Goal: Task Accomplishment & Management: Use online tool/utility

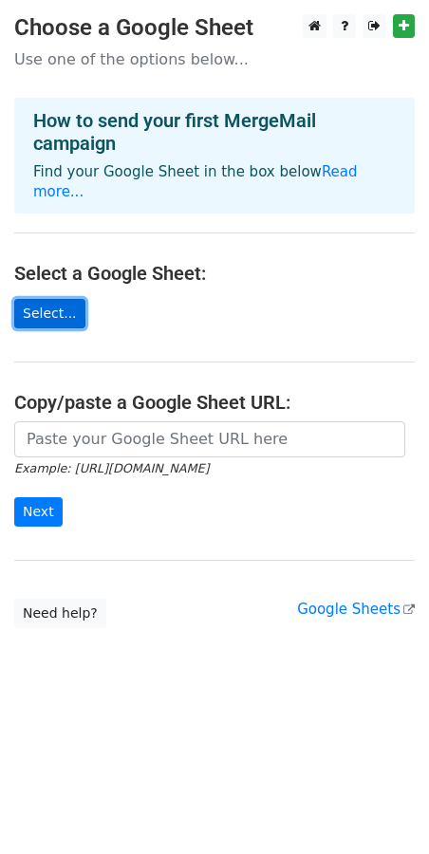
click at [66, 303] on link "Select..." at bounding box center [49, 313] width 71 height 29
click at [37, 299] on link "Select..." at bounding box center [49, 313] width 71 height 29
click at [61, 299] on link "Select..." at bounding box center [49, 313] width 71 height 29
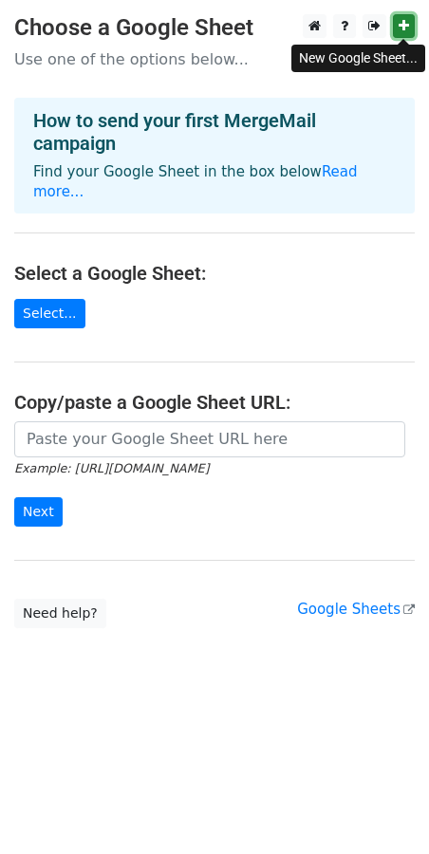
click at [404, 28] on icon at bounding box center [404, 25] width 10 height 13
click at [38, 311] on main "Choose a Google Sheet Use one of the options below... How to send your first Me…" at bounding box center [214, 321] width 429 height 614
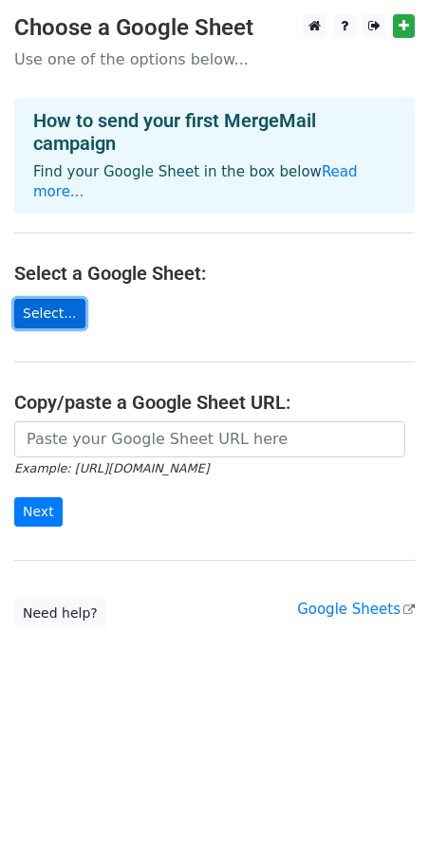
click at [42, 299] on link "Select..." at bounding box center [49, 313] width 71 height 29
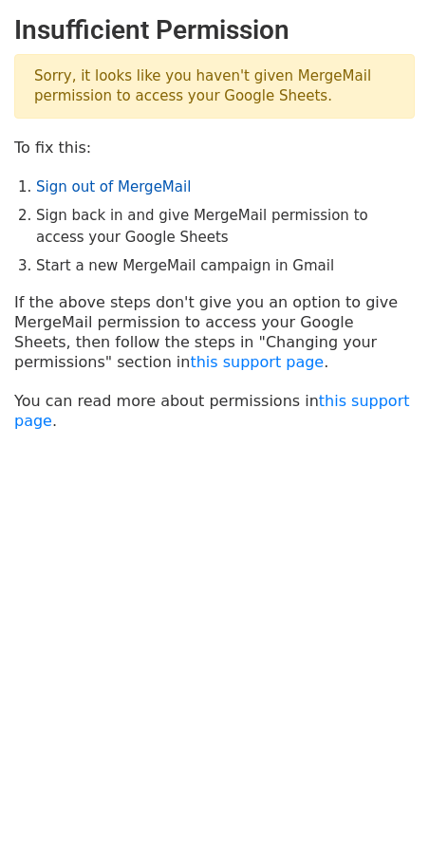
click at [130, 185] on link "Sign out of MergeMail" at bounding box center [113, 186] width 155 height 17
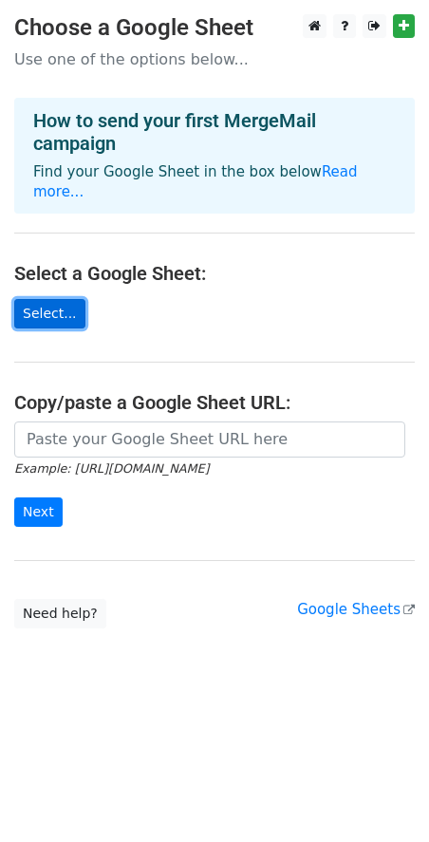
click at [64, 299] on link "Select..." at bounding box center [49, 313] width 71 height 29
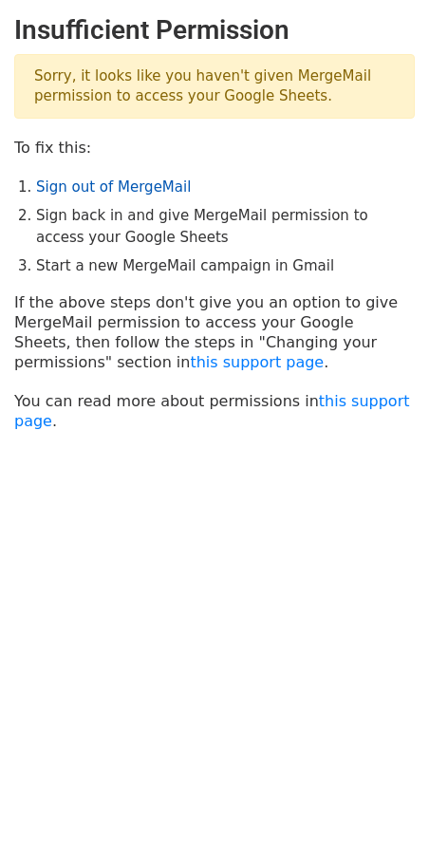
click at [158, 191] on link "Sign out of MergeMail" at bounding box center [113, 186] width 155 height 17
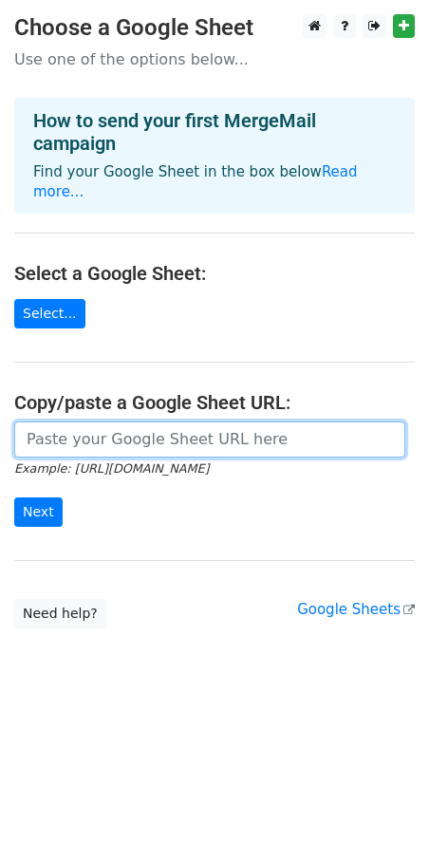
click at [279, 421] on input "url" at bounding box center [209, 439] width 391 height 36
paste input "[URL][DOMAIN_NAME]"
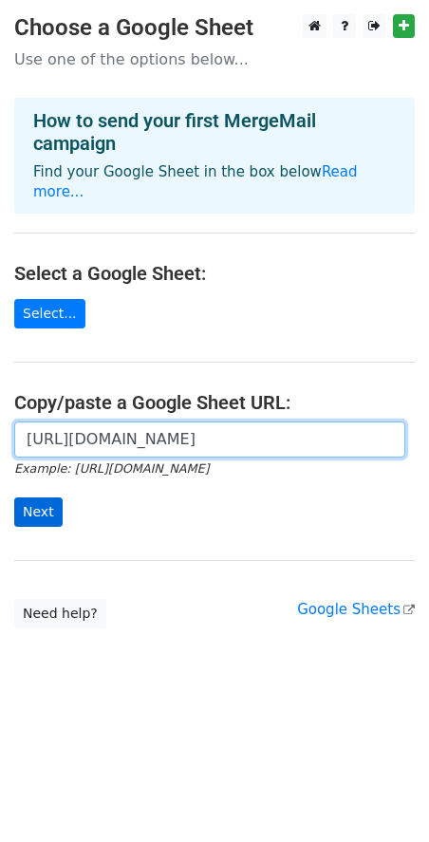
type input "https://docs.google.com/spreadsheets/d/1ruV9ZbMm0PX5wDXElY0LVJiEuYJ4tW-kZ3vxmXe…"
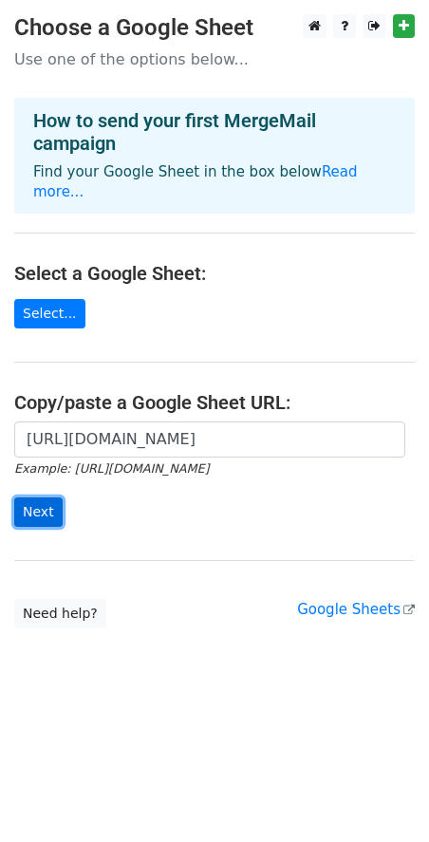
click at [33, 497] on input "Next" at bounding box center [38, 511] width 48 height 29
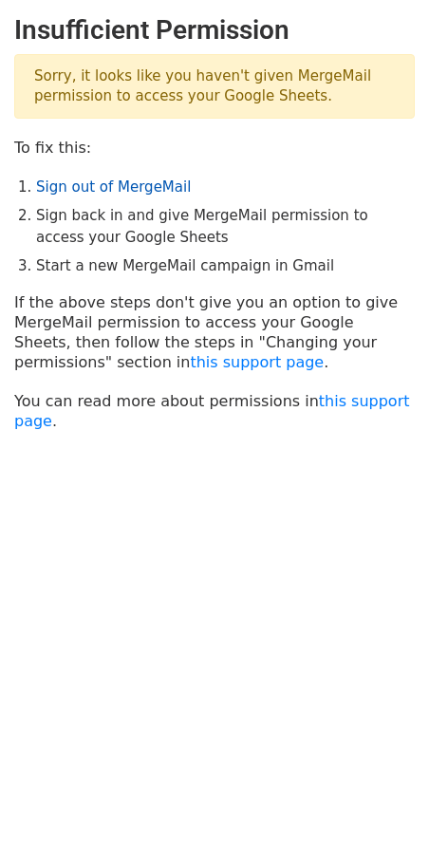
click at [102, 196] on link "Sign out of MergeMail" at bounding box center [113, 186] width 155 height 17
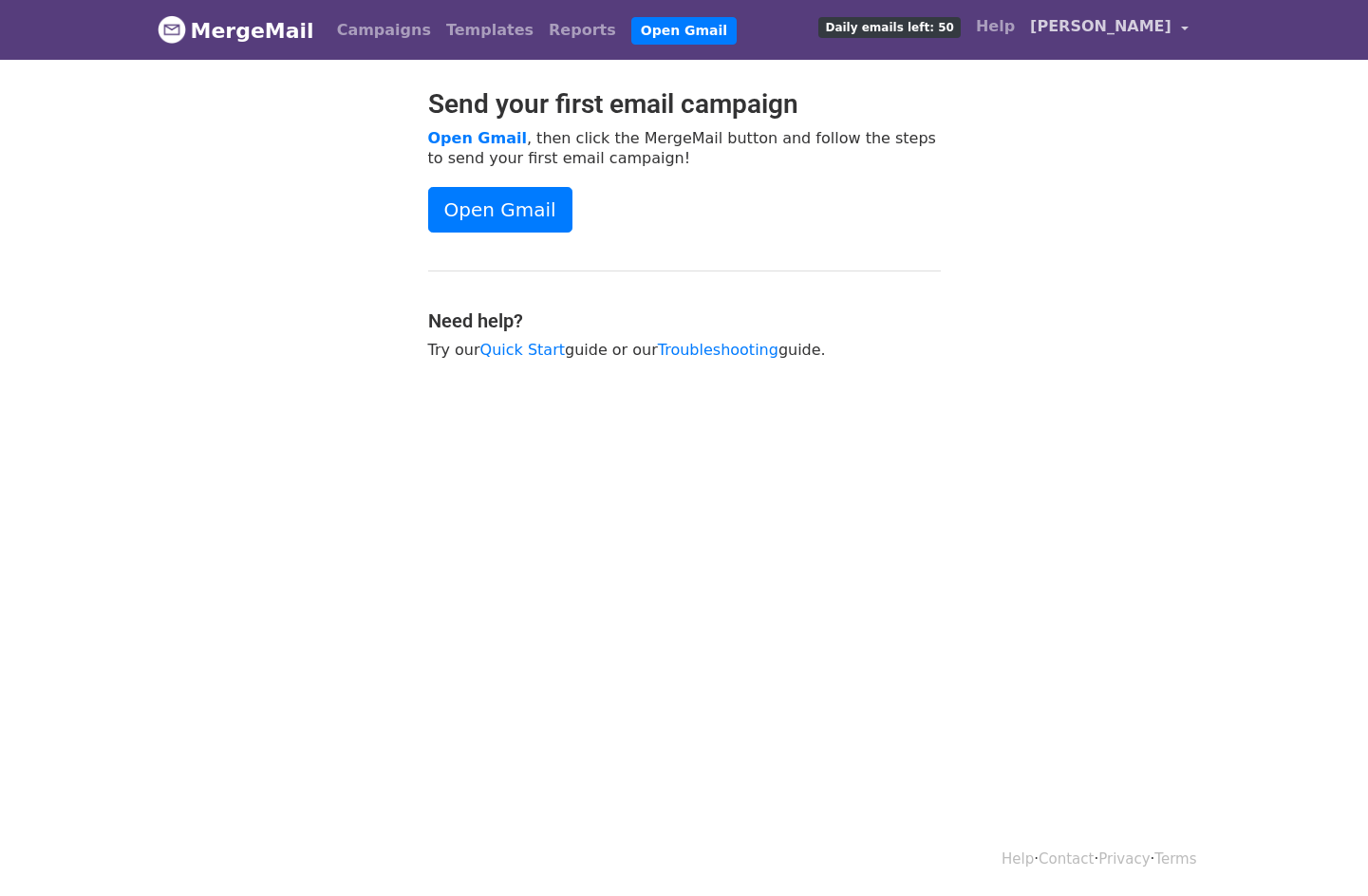
click at [1172, 27] on link "[PERSON_NAME]" at bounding box center [1108, 30] width 173 height 45
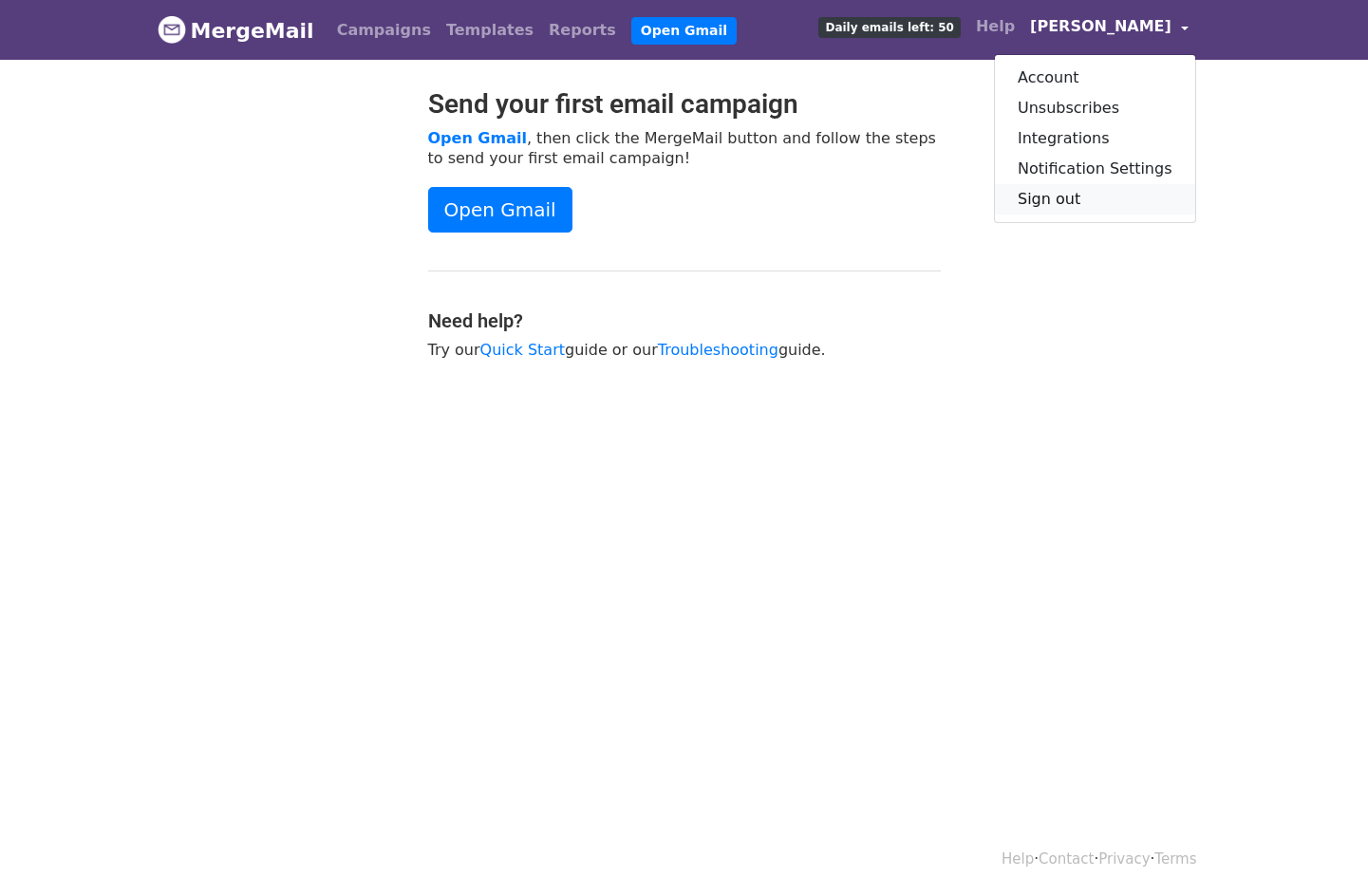
click at [1067, 192] on link "Sign out" at bounding box center [1095, 199] width 200 height 30
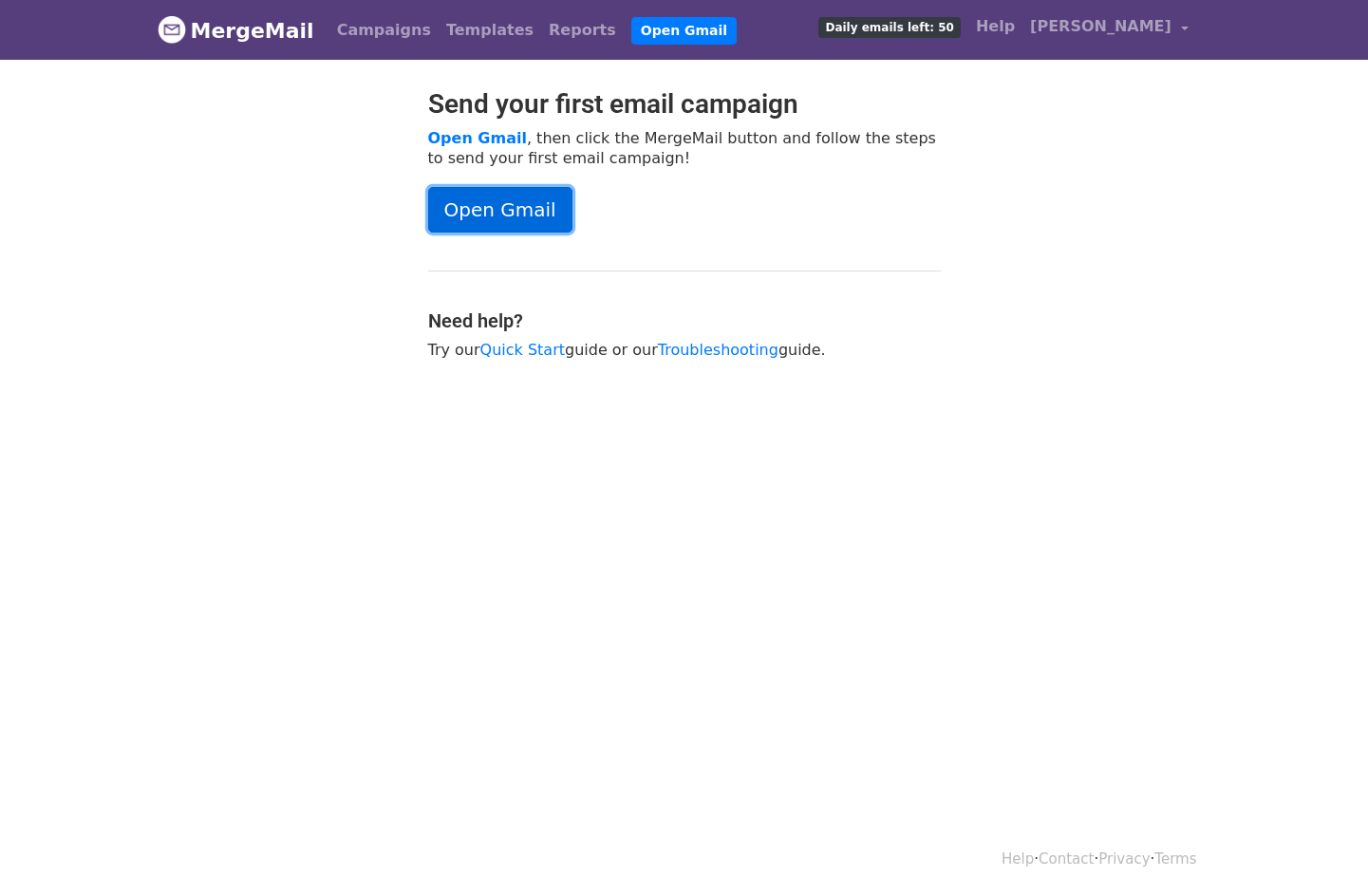
click at [519, 213] on link "Open Gmail" at bounding box center [500, 210] width 144 height 46
click at [1167, 27] on span "J D" at bounding box center [1100, 26] width 141 height 23
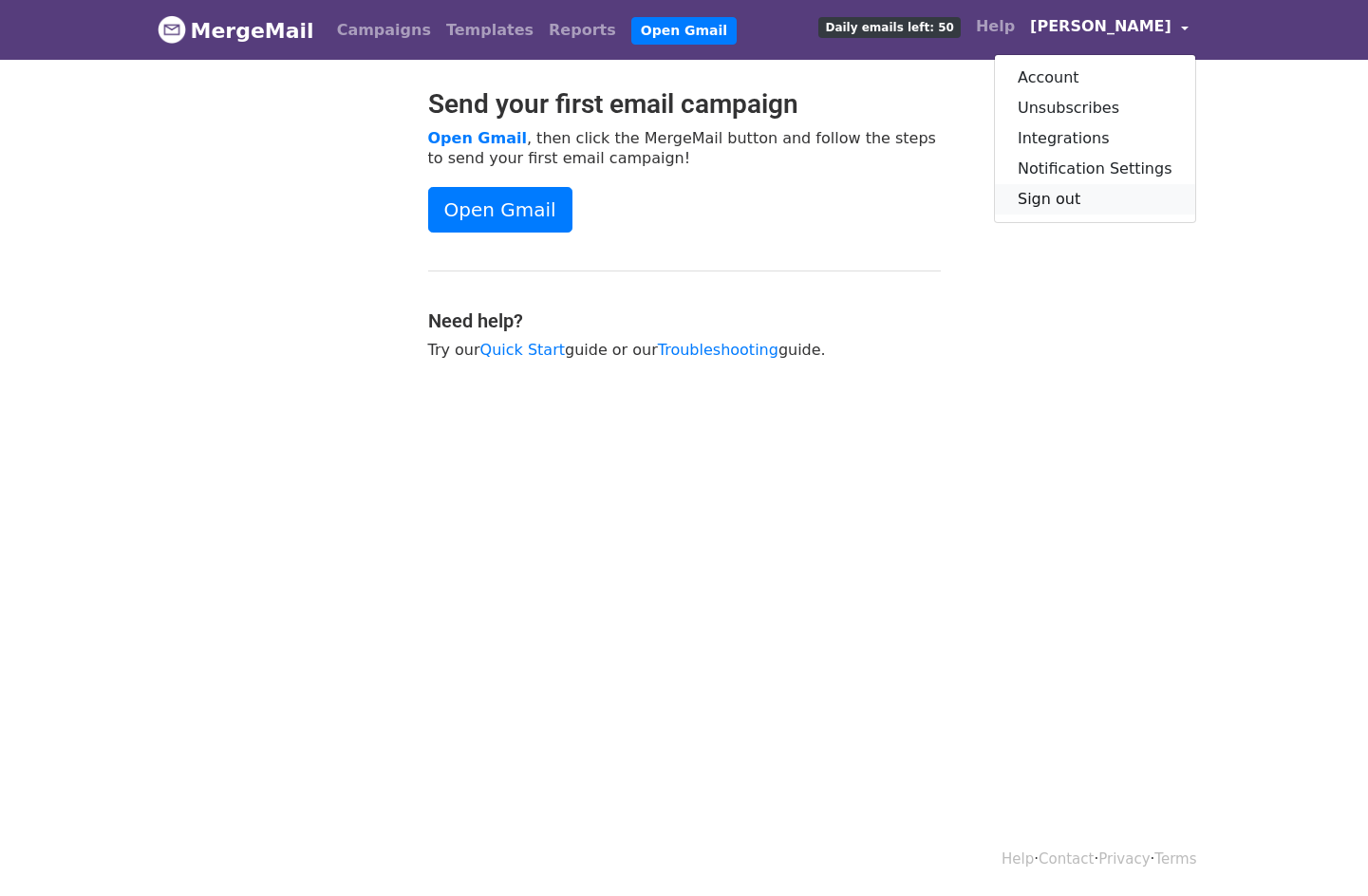
click at [1075, 203] on link "Sign out" at bounding box center [1095, 199] width 200 height 30
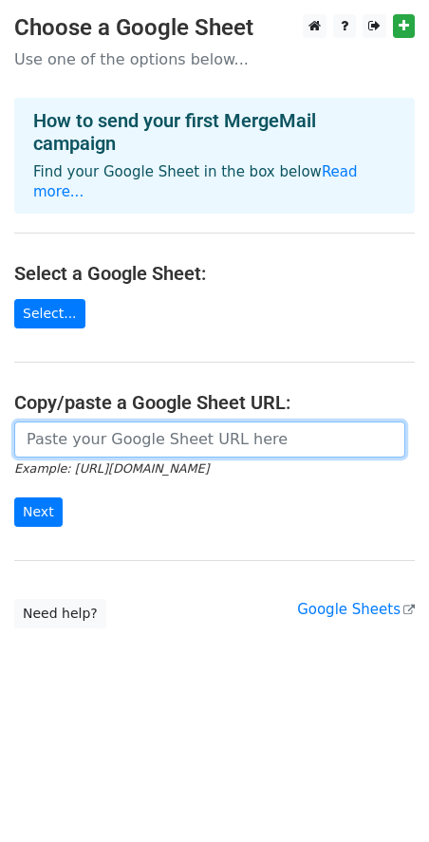
click at [150, 421] on input "url" at bounding box center [209, 439] width 391 height 36
paste input "[URL][DOMAIN_NAME]"
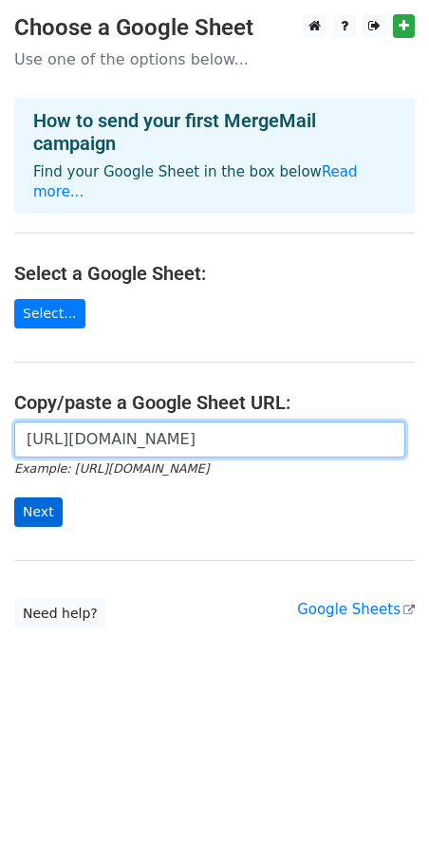
type input "[URL][DOMAIN_NAME]"
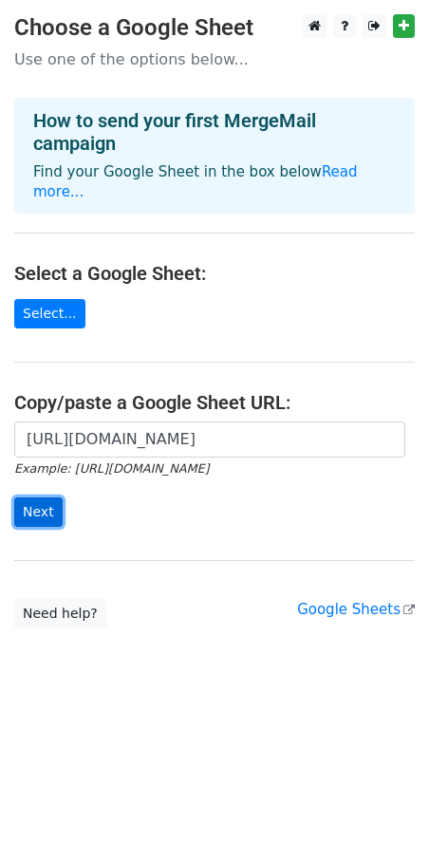
click at [33, 497] on input "Next" at bounding box center [38, 511] width 48 height 29
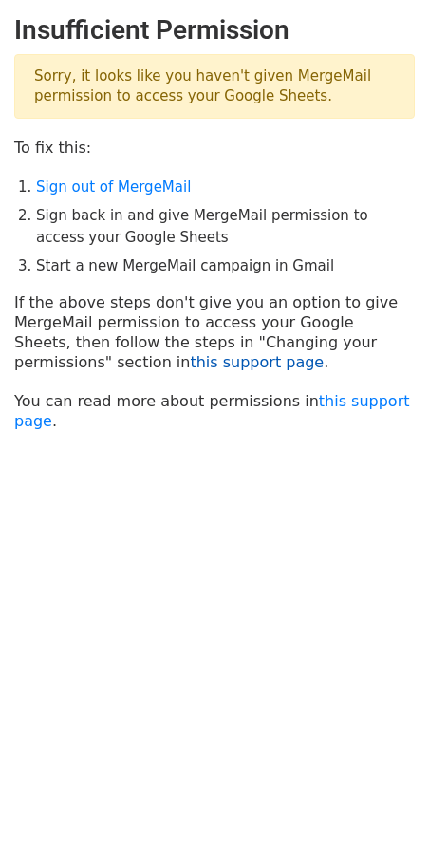
click at [190, 366] on link "this support page" at bounding box center [257, 362] width 134 height 18
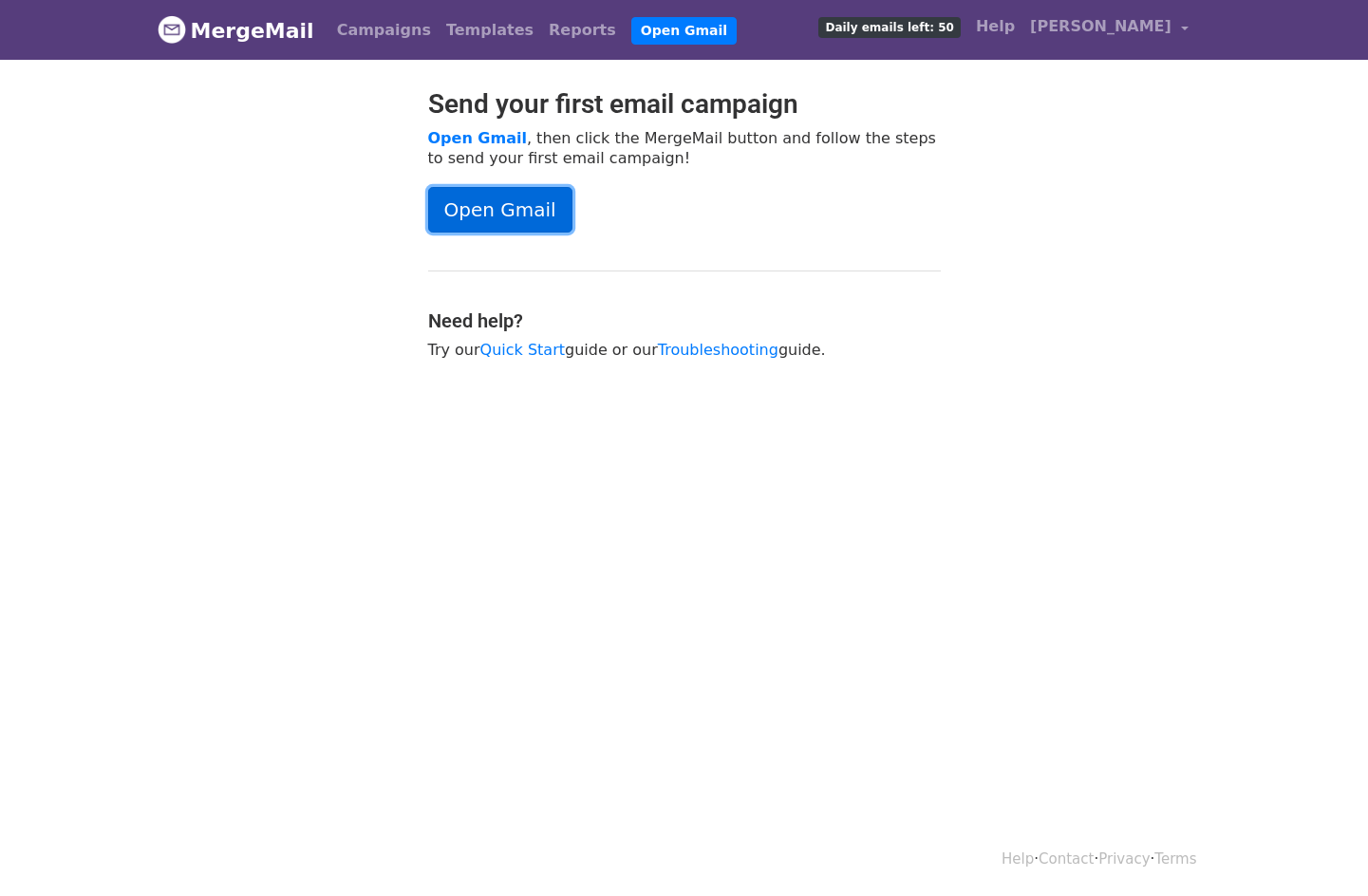
click at [506, 205] on link "Open Gmail" at bounding box center [500, 210] width 144 height 46
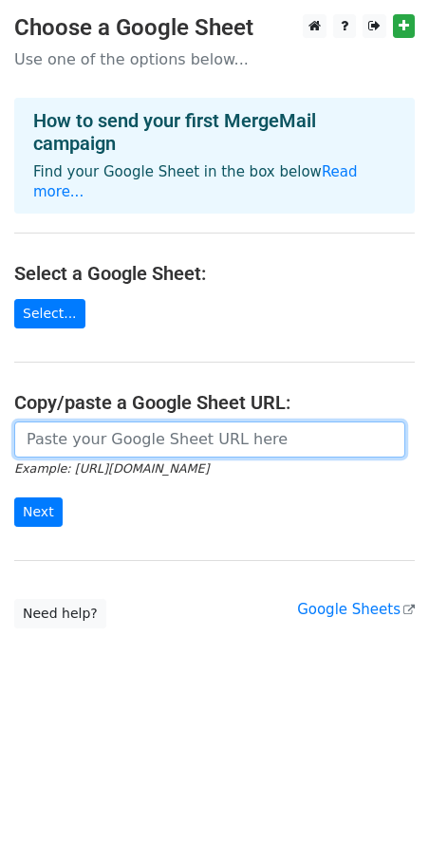
click at [134, 435] on input "url" at bounding box center [209, 439] width 391 height 36
paste input "[URL][DOMAIN_NAME]"
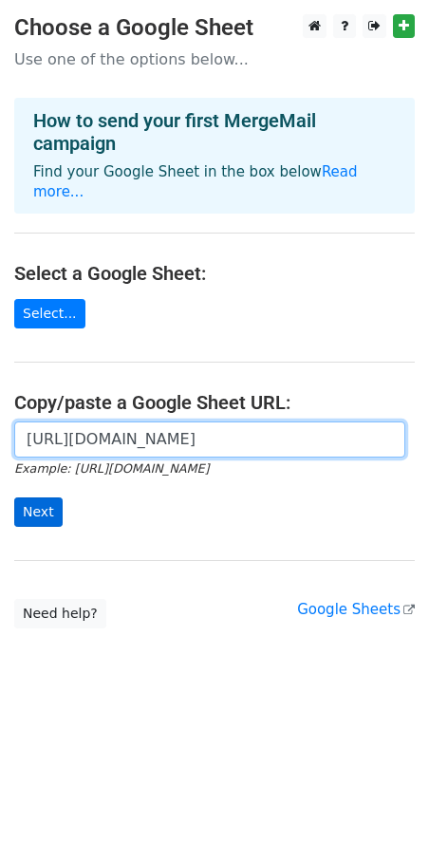
scroll to position [0, 400]
type input "[URL][DOMAIN_NAME]"
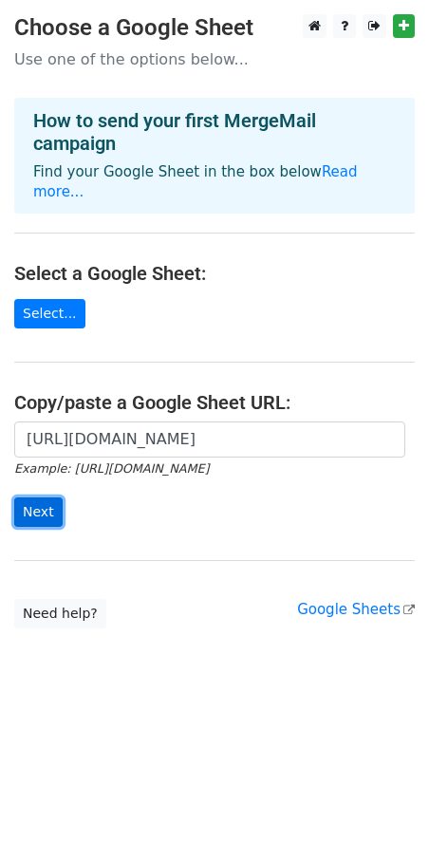
click at [35, 497] on input "Next" at bounding box center [38, 511] width 48 height 29
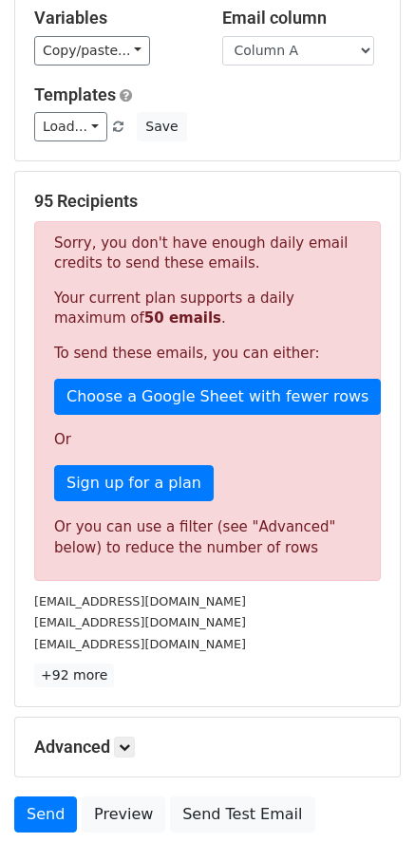
scroll to position [285, 0]
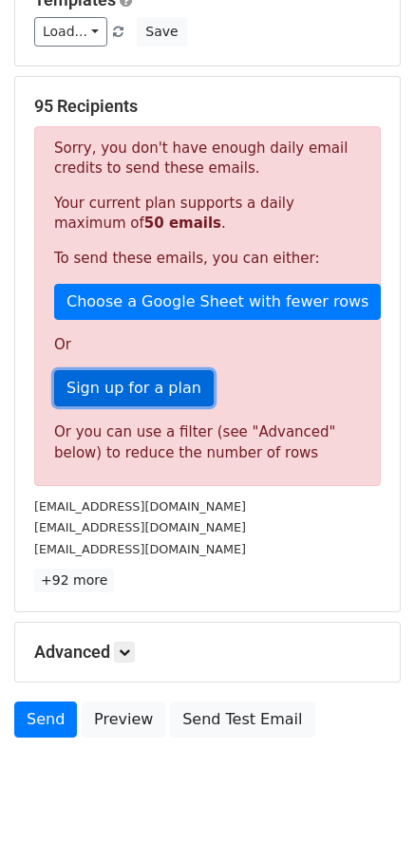
click at [127, 384] on link "Sign up for a plan" at bounding box center [133, 388] width 159 height 36
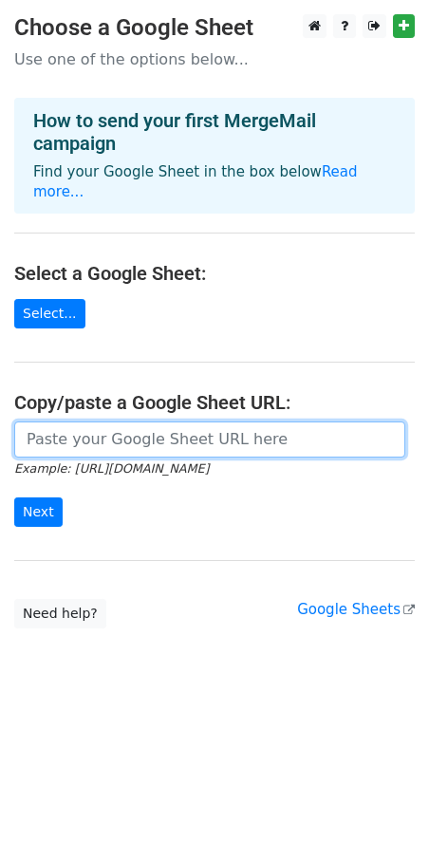
click at [121, 423] on input "url" at bounding box center [209, 439] width 391 height 36
paste input "https://docs.google.com/spreadsheets/d/1ruV9ZbMm0PX5wDXElY0LVJiEuYJ4tW-kZ3vxmXe…"
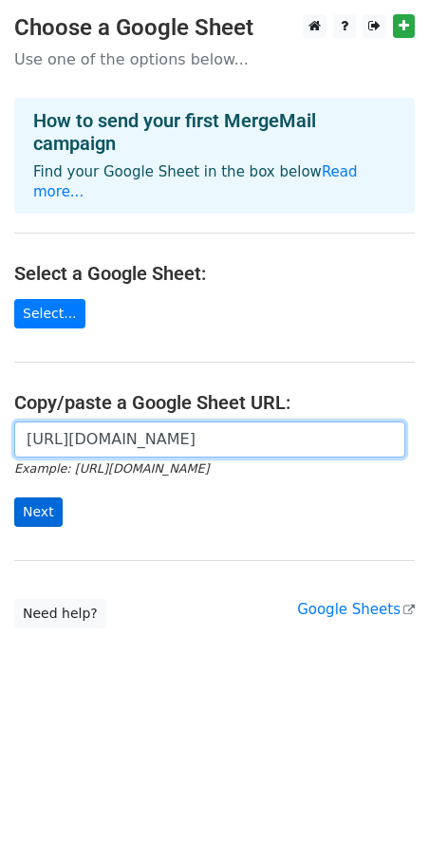
type input "https://docs.google.com/spreadsheets/d/1ruV9ZbMm0PX5wDXElY0LVJiEuYJ4tW-kZ3vxmXe…"
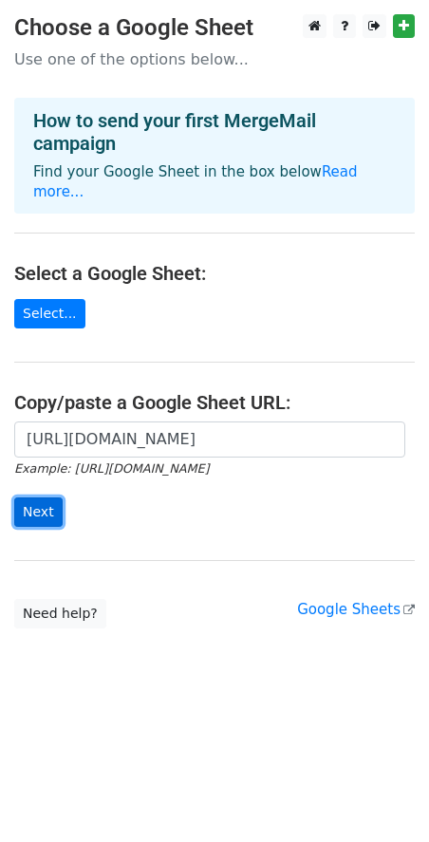
click at [53, 497] on input "Next" at bounding box center [38, 511] width 48 height 29
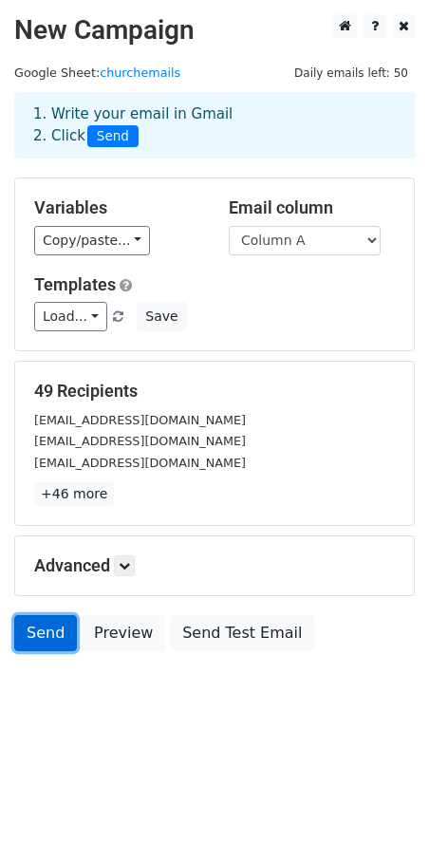
click at [54, 631] on link "Send" at bounding box center [45, 633] width 63 height 36
